Goal: Contribute content: Contribute content

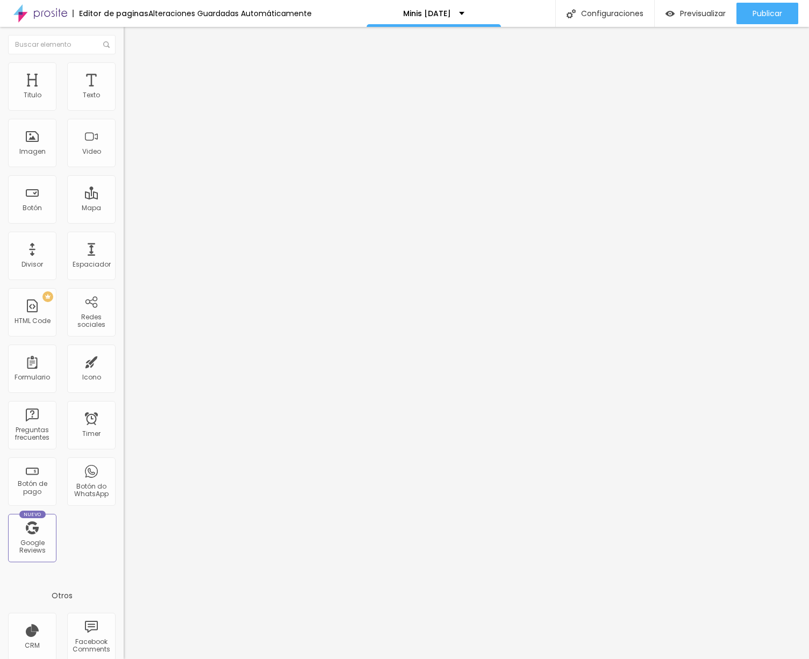
click at [124, 341] on input "Conversar no WhatsApp" at bounding box center [188, 346] width 129 height 11
type input "R"
click at [124, 341] on input "Tienes dudas?" at bounding box center [188, 346] width 129 height 11
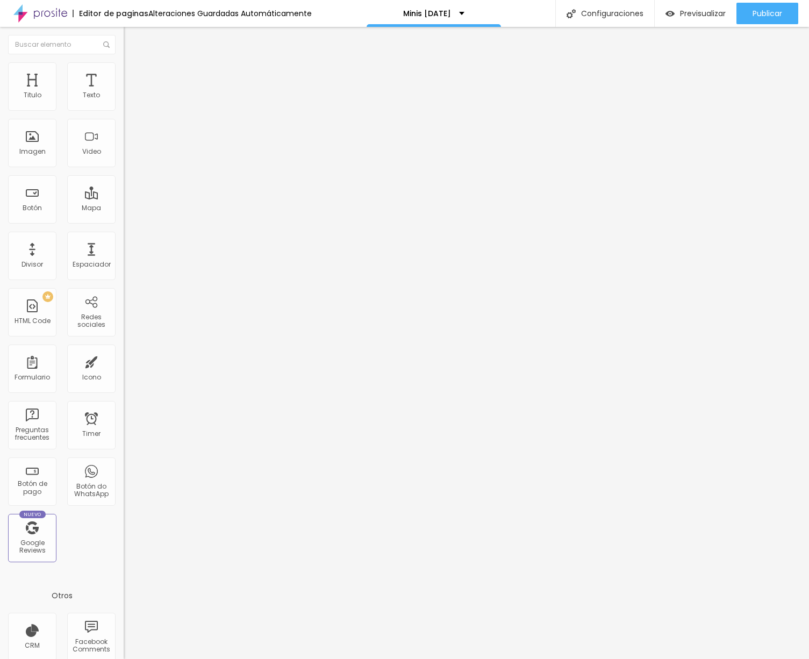
type input "¿Tienes dudas?"
click at [133, 83] on span "Estilo" at bounding box center [141, 78] width 17 height 9
type input "16"
click at [124, 320] on input "range" at bounding box center [158, 324] width 69 height 9
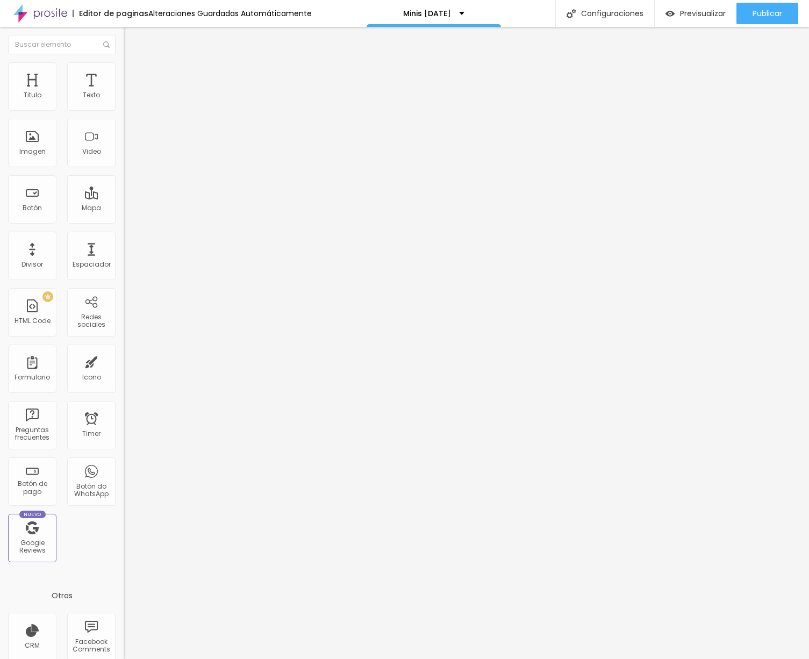
drag, startPoint x: 62, startPoint y: 170, endPoint x: 86, endPoint y: 166, distance: 23.9
click at [124, 320] on input "range" at bounding box center [158, 324] width 69 height 9
type input "17"
type input "18"
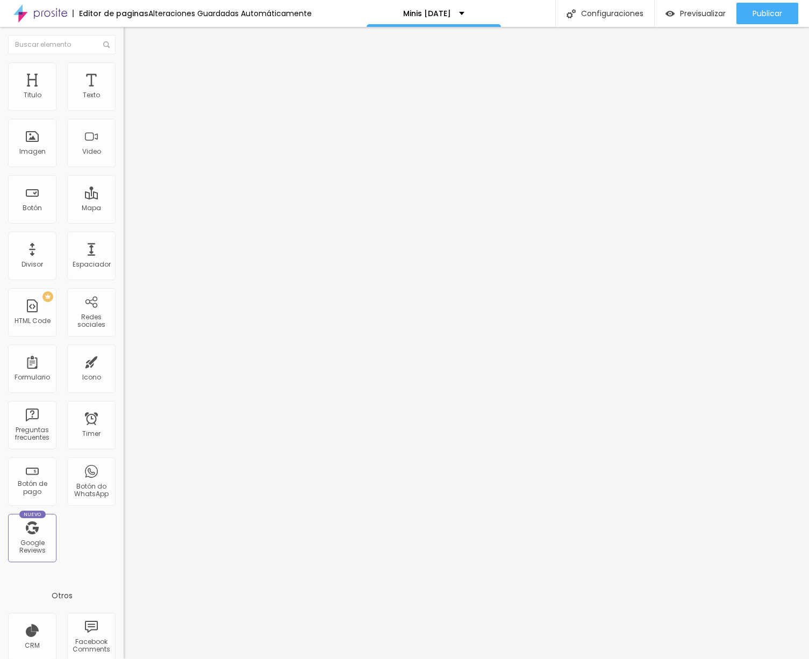
type input "18"
drag, startPoint x: 68, startPoint y: 170, endPoint x: 100, endPoint y: 174, distance: 32.5
click at [124, 196] on div "18 Tamaño de lo tuexto" at bounding box center [186, 272] width 124 height 152
click at [124, 353] on span "Verde claro" at bounding box center [143, 357] width 38 height 9
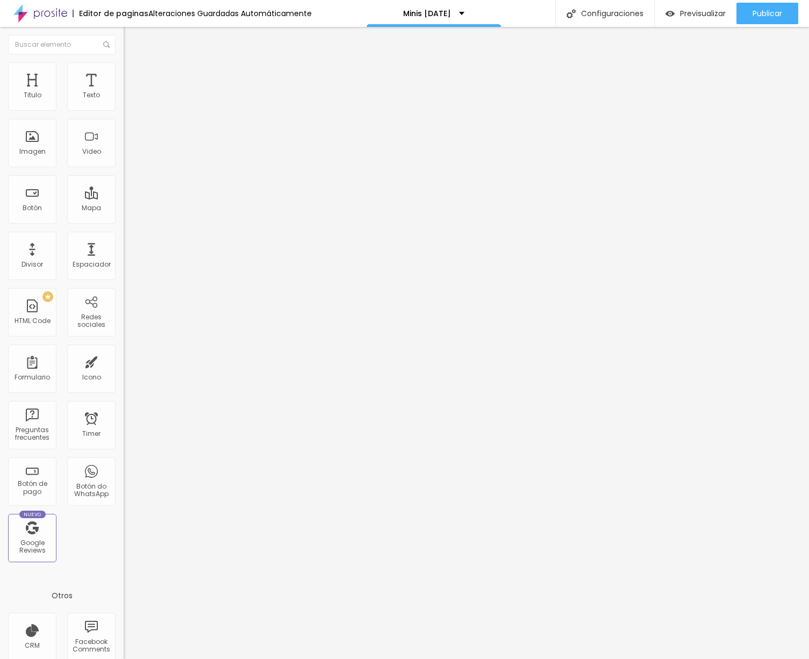
click at [124, 369] on span "Verde escuro" at bounding box center [145, 373] width 43 height 9
click at [124, 382] on span "Redondeada" at bounding box center [146, 386] width 45 height 9
click at [124, 395] on span "Curvada" at bounding box center [139, 399] width 30 height 9
click at [124, 389] on span "Recta" at bounding box center [133, 393] width 19 height 9
click at [124, 399] on span "Curvada" at bounding box center [139, 403] width 30 height 9
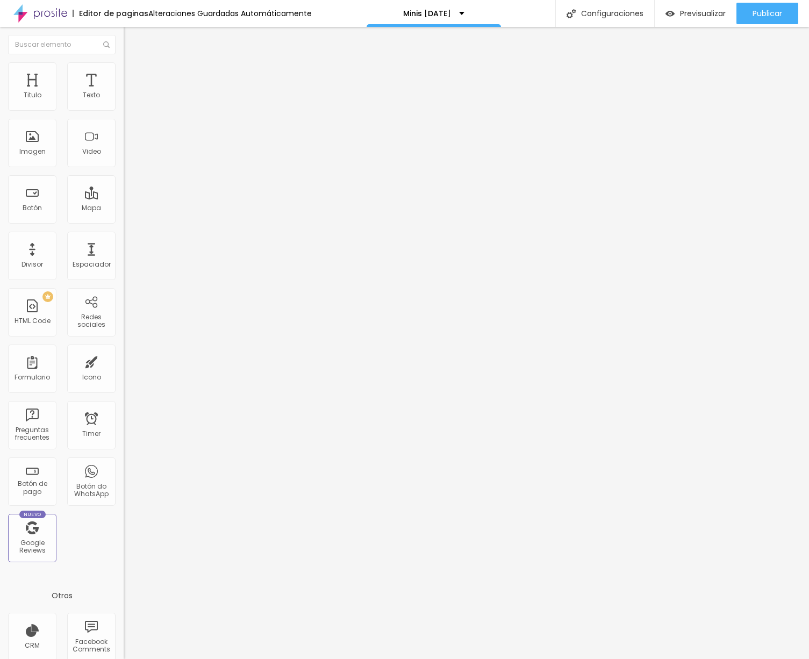
click at [133, 84] on span "Avanzado" at bounding box center [150, 88] width 34 height 9
click at [124, 71] on li "Contenido" at bounding box center [186, 65] width 124 height 11
click at [124, 434] on img at bounding box center [128, 438] width 8 height 8
click at [124, 417] on img at bounding box center [128, 421] width 8 height 8
click at [124, 442] on img at bounding box center [128, 446] width 8 height 8
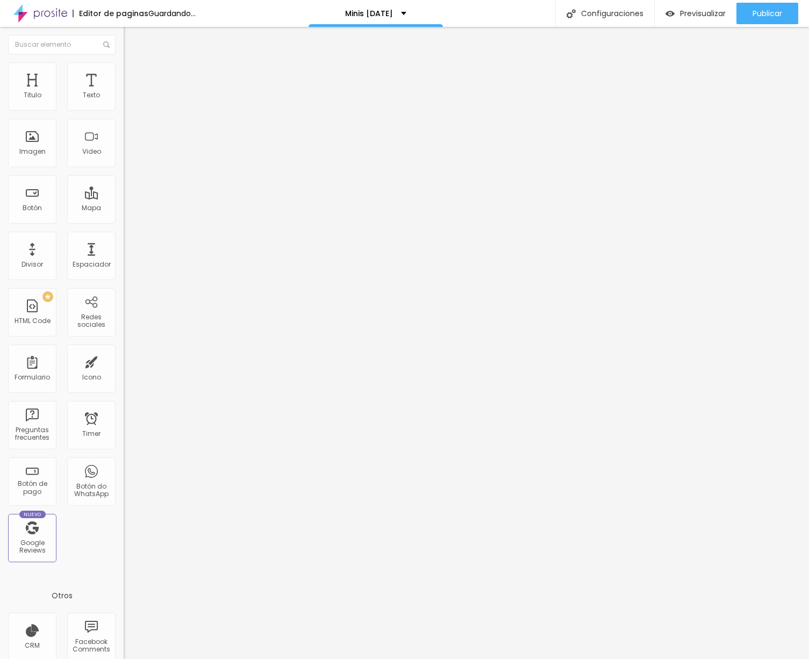
click at [124, 417] on div at bounding box center [186, 434] width 124 height 34
click at [124, 425] on img at bounding box center [128, 429] width 8 height 8
click at [124, 168] on span "Original" at bounding box center [137, 163] width 26 height 9
click at [124, 188] on span "Square" at bounding box center [136, 182] width 24 height 9
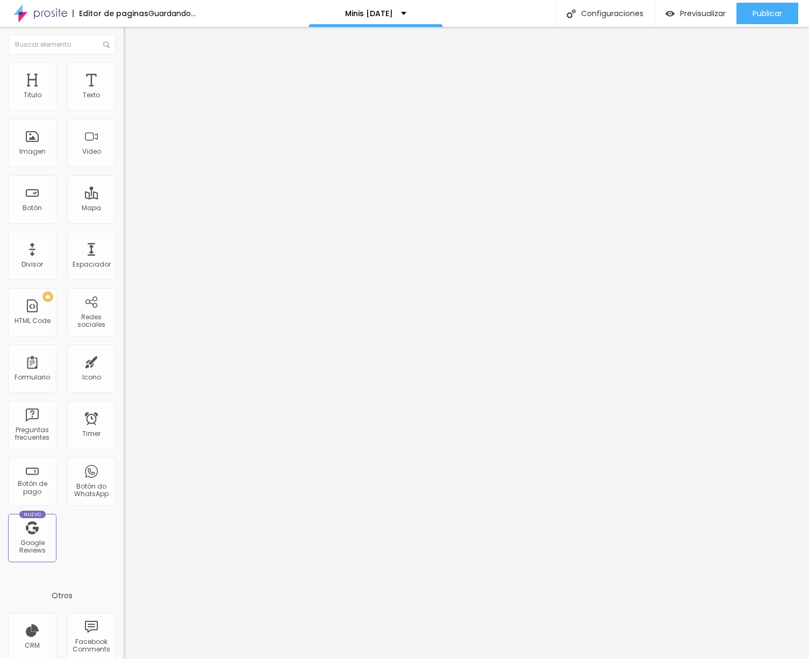
click at [124, 181] on span "Estándar" at bounding box center [139, 176] width 30 height 9
click at [124, 174] on div "Cinema 16:9" at bounding box center [186, 170] width 124 height 6
click at [124, 69] on img at bounding box center [129, 67] width 10 height 10
type input "95"
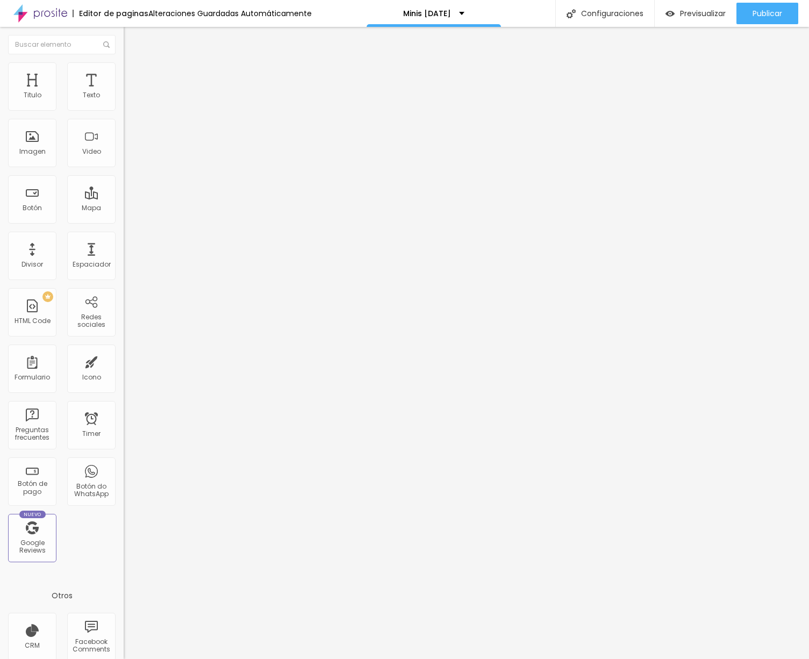
type input "40"
type input "35"
type input "30"
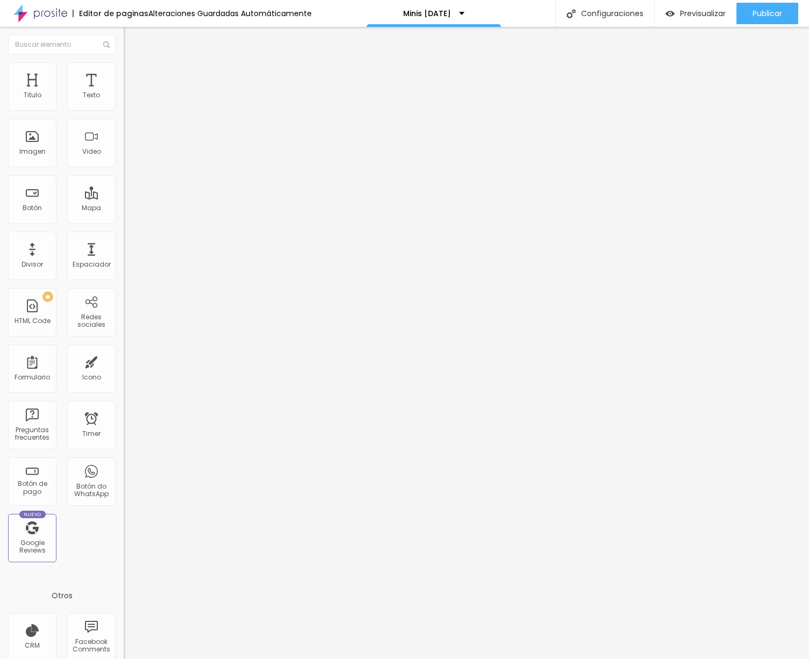
type input "30"
type input "20"
type input "25"
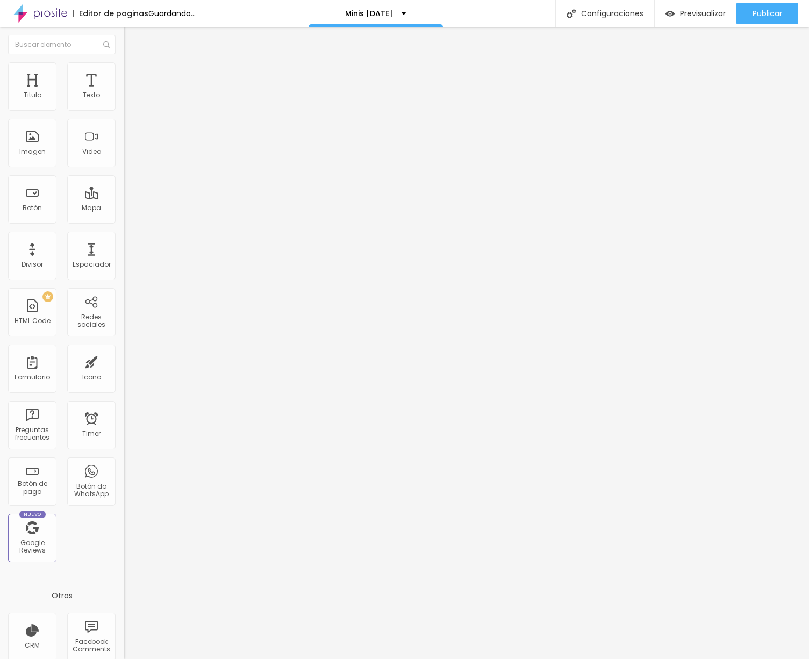
type input "30"
type input "35"
type input "30"
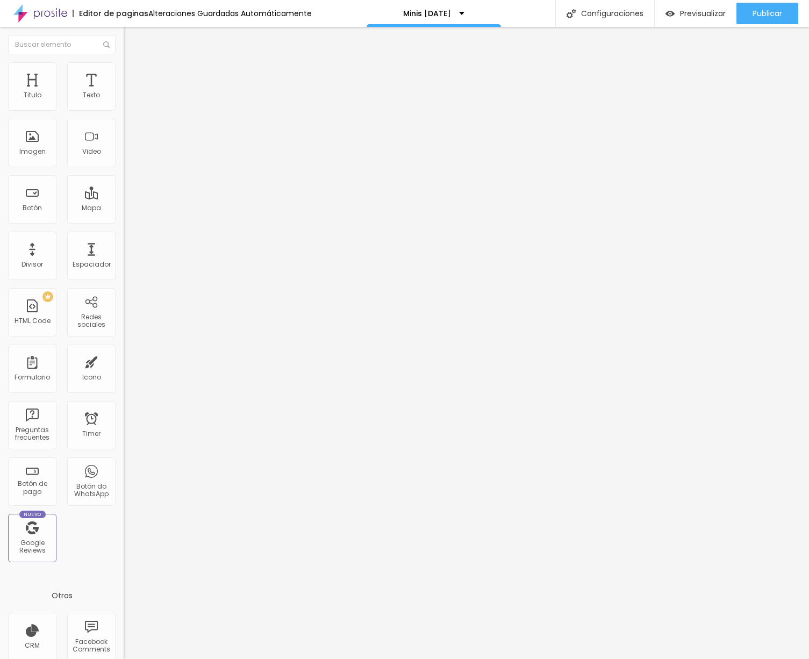
drag, startPoint x: 42, startPoint y: 106, endPoint x: 34, endPoint y: 113, distance: 10.7
type input "30"
click at [124, 110] on input "range" at bounding box center [158, 106] width 69 height 9
drag, startPoint x: 777, startPoint y: 10, endPoint x: 771, endPoint y: 16, distance: 8.7
click at [777, 10] on span "Publicar" at bounding box center [767, 13] width 30 height 9
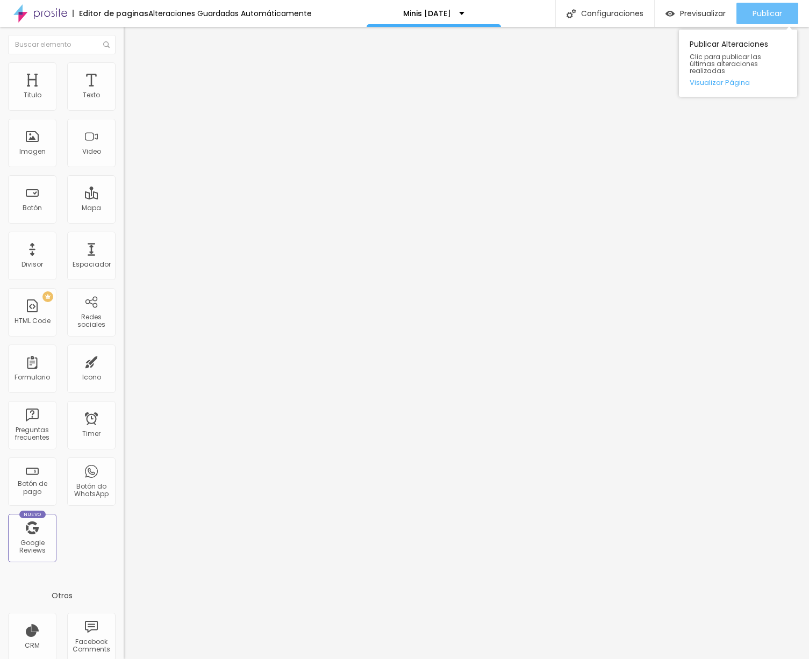
click at [770, 9] on span "Publicar" at bounding box center [767, 13] width 30 height 9
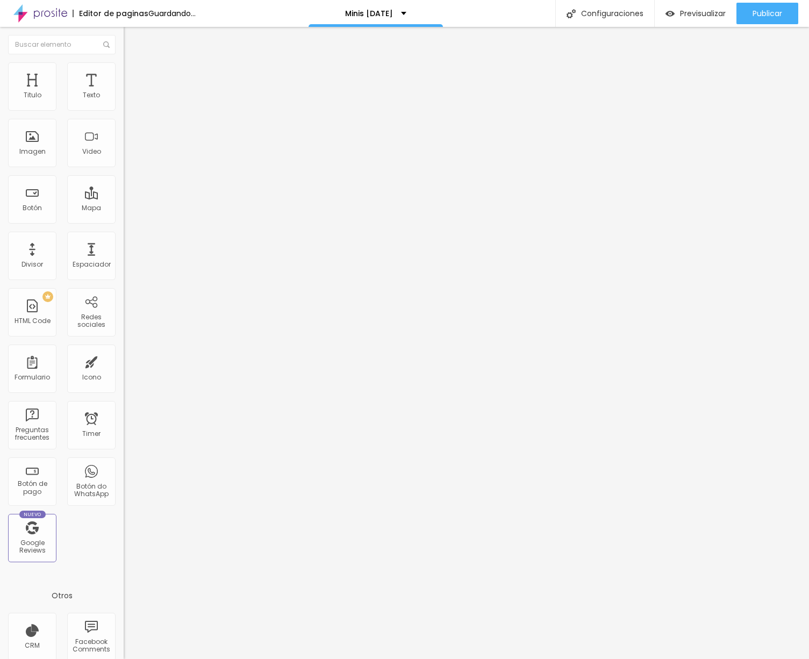
click at [124, 92] on span "Cambiar image" at bounding box center [154, 87] width 60 height 9
drag, startPoint x: 64, startPoint y: 131, endPoint x: 75, endPoint y: 134, distance: 11.7
click at [124, 91] on div "Cambiar image" at bounding box center [186, 88] width 124 height 8
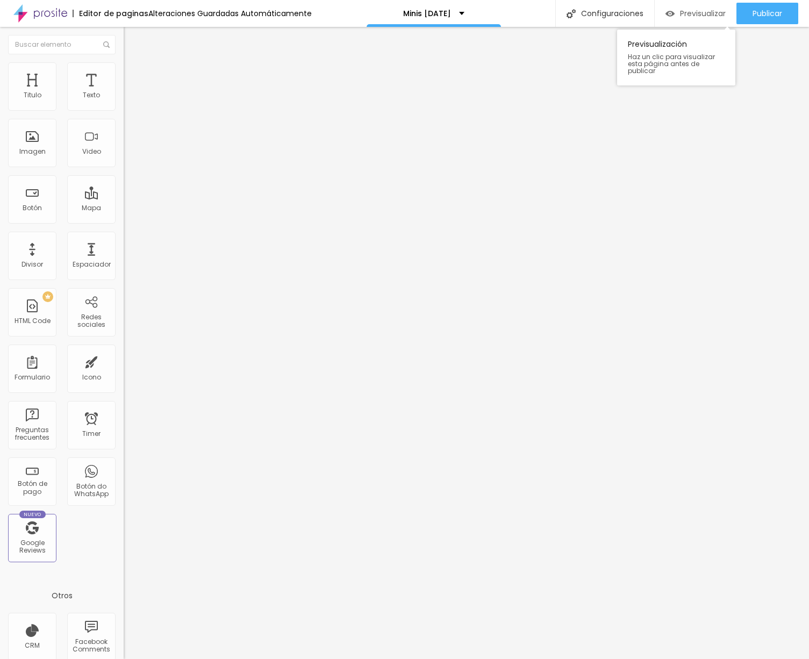
drag, startPoint x: 752, startPoint y: 9, endPoint x: 688, endPoint y: 5, distance: 63.6
click at [752, 9] on span "Publicar" at bounding box center [767, 13] width 30 height 9
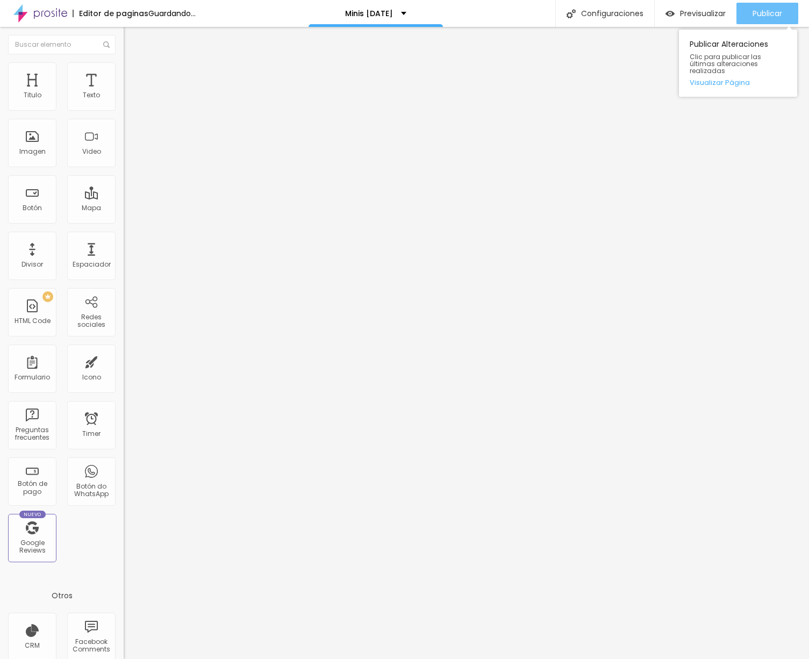
click at [750, 12] on button "Publicar" at bounding box center [767, 13] width 62 height 21
click at [796, 12] on button "Publicar" at bounding box center [767, 13] width 62 height 21
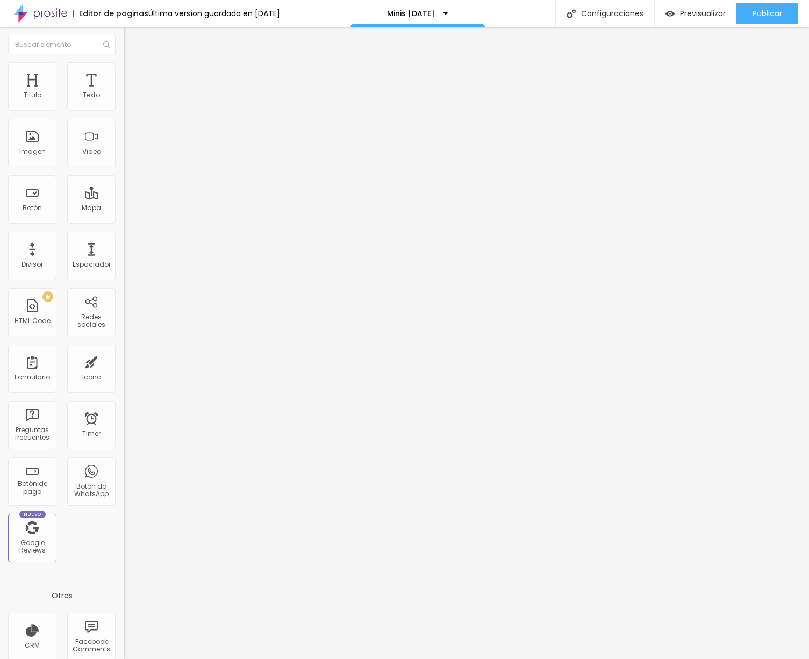
scroll to position [67, 0]
